Goal: Check status: Check status

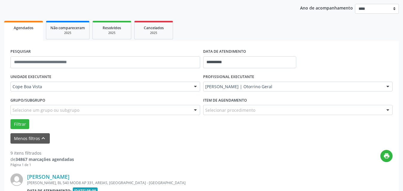
scroll to position [64, 0]
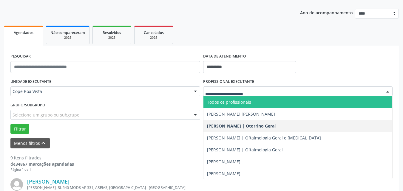
click at [226, 104] on span "Todos os profissionais" at bounding box center [229, 102] width 44 height 6
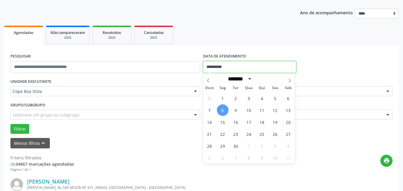
click at [247, 67] on input "**********" at bounding box center [249, 67] width 93 height 12
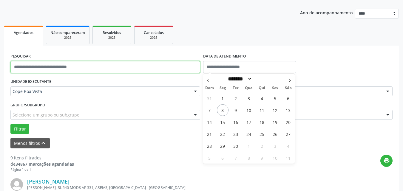
click at [94, 65] on input "text" at bounding box center [105, 67] width 190 height 12
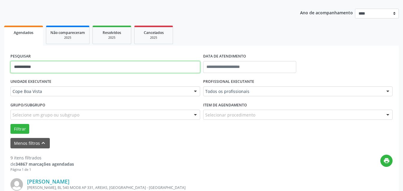
type input "**********"
click at [10, 124] on button "Filtrar" at bounding box center [19, 129] width 19 height 10
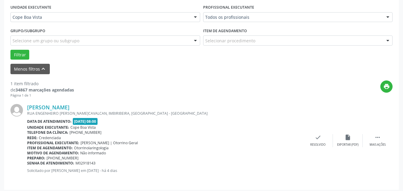
scroll to position [141, 0]
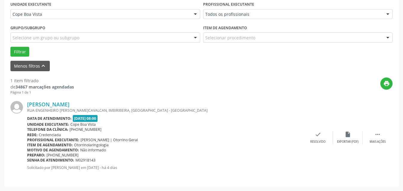
drag, startPoint x: 143, startPoint y: 99, endPoint x: 138, endPoint y: 101, distance: 5.7
click at [143, 99] on div "[PERSON_NAME] [GEOGRAPHIC_DATA][PERSON_NAME], IMBIRIBEIRA, [GEOGRAPHIC_DATA] - …" at bounding box center [201, 138] width 382 height 86
click at [381, 135] on icon "" at bounding box center [378, 134] width 7 height 7
click at [286, 134] on icon "print" at bounding box center [288, 134] width 7 height 7
click at [133, 99] on div "[PERSON_NAME] [GEOGRAPHIC_DATA][PERSON_NAME], IMBIRIBEIRA, [GEOGRAPHIC_DATA] - …" at bounding box center [201, 138] width 382 height 86
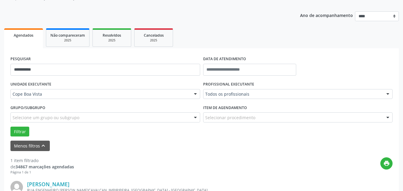
scroll to position [51, 0]
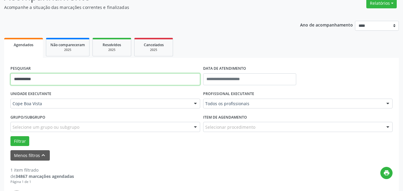
click at [47, 80] on input "**********" at bounding box center [105, 79] width 190 height 12
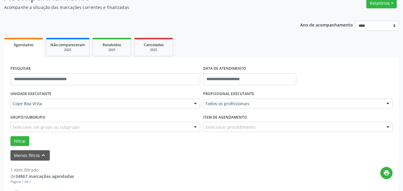
click at [202, 58] on div "PESQUISAR DATA DE ATENDIMENTO UNIDADE EXECUTANTE Cope Boa Vista Todos as unidad…" at bounding box center [201, 167] width 395 height 219
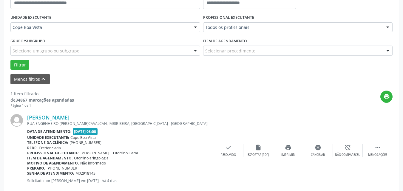
scroll to position [141, 0]
